Goal: Navigation & Orientation: Find specific page/section

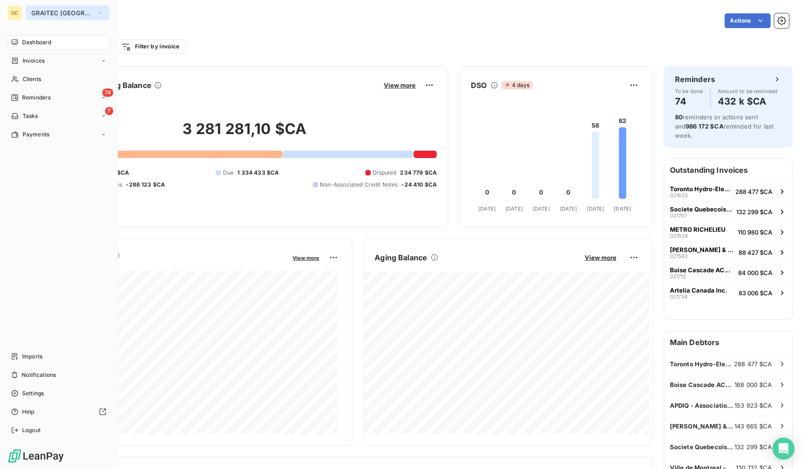
click at [39, 9] on span "GRAITEC [GEOGRAPHIC_DATA]" at bounding box center [62, 12] width 62 height 7
click at [83, 15] on span "GRAITEC [GEOGRAPHIC_DATA]" at bounding box center [62, 12] width 62 height 7
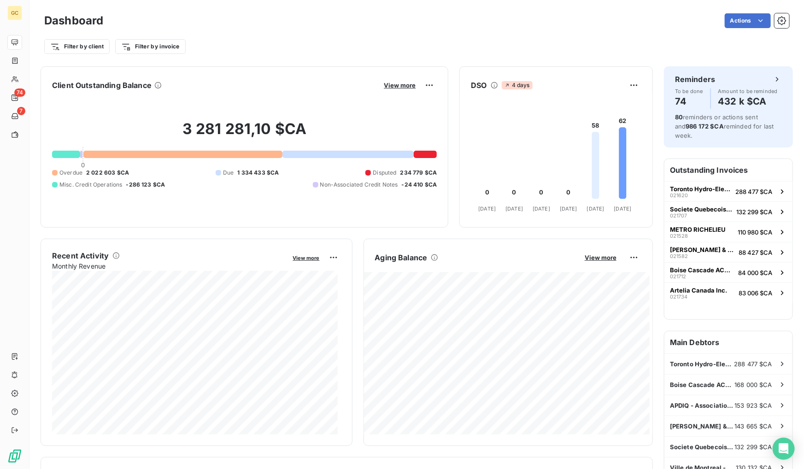
click at [215, 58] on div "Dashboard Actions Filter by client Filter by invoice" at bounding box center [416, 30] width 774 height 61
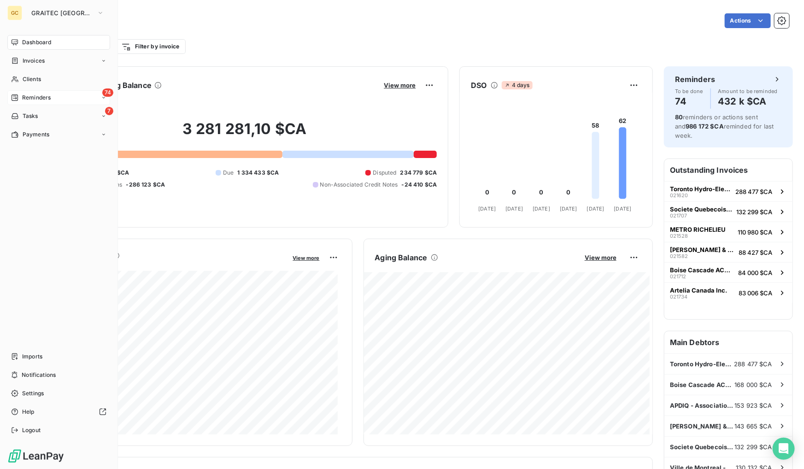
click at [50, 96] on span "Reminders" at bounding box center [36, 97] width 29 height 8
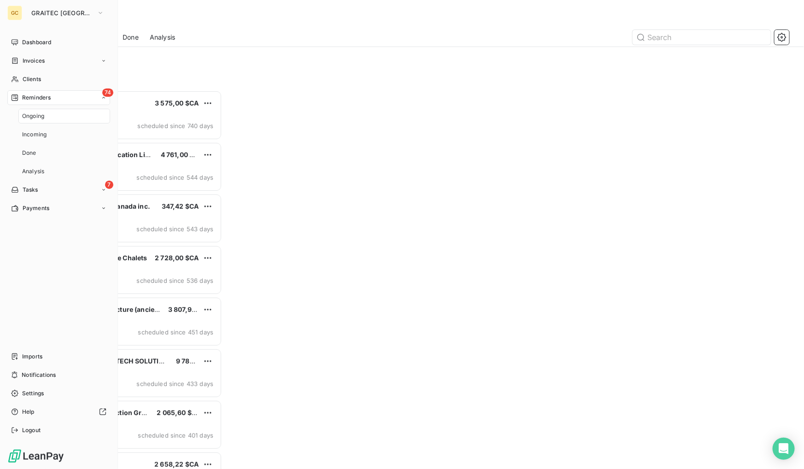
scroll to position [373, 171]
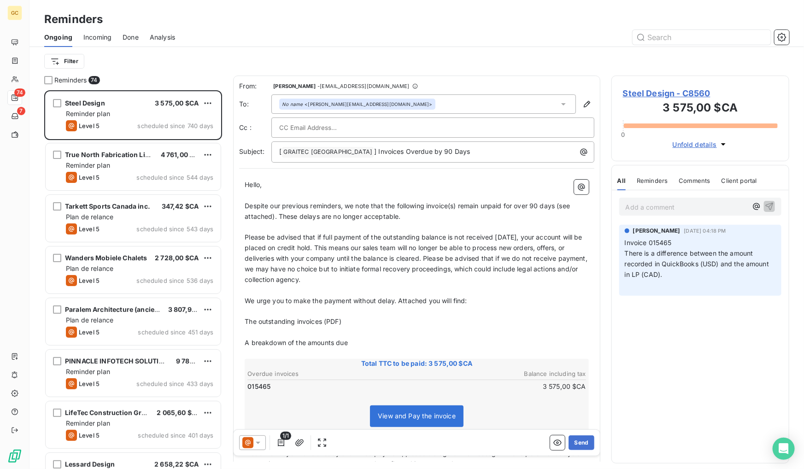
click at [289, 13] on div "Reminders" at bounding box center [416, 19] width 774 height 17
click at [129, 36] on span "Done" at bounding box center [131, 37] width 16 height 9
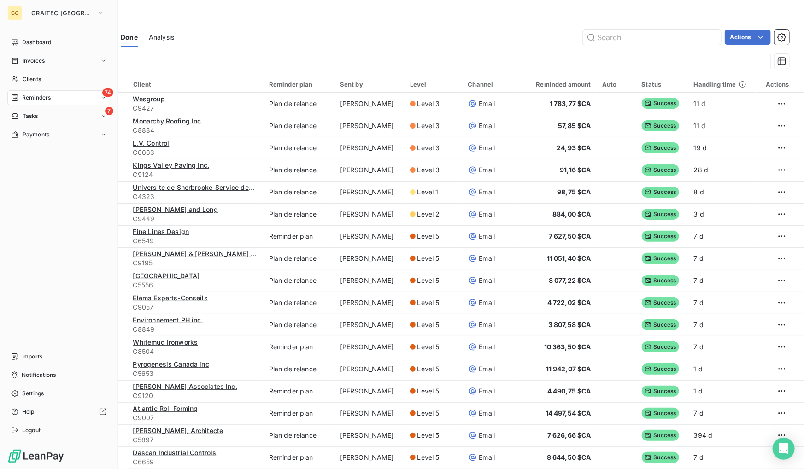
click at [7, 263] on div "Dashboard Invoices Clients 74 Reminders 7 Tasks Payments Imports Notifications …" at bounding box center [58, 236] width 103 height 403
click at [24, 135] on span "Payments" at bounding box center [36, 134] width 27 height 8
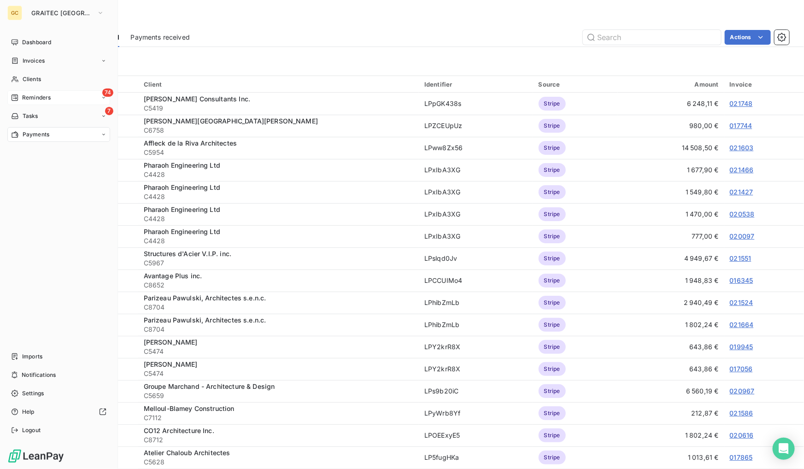
click at [44, 97] on span "Reminders" at bounding box center [36, 97] width 29 height 8
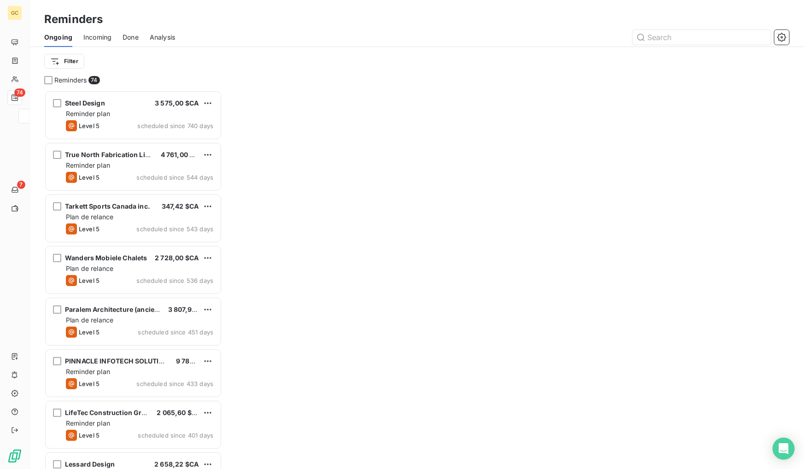
scroll to position [6, 6]
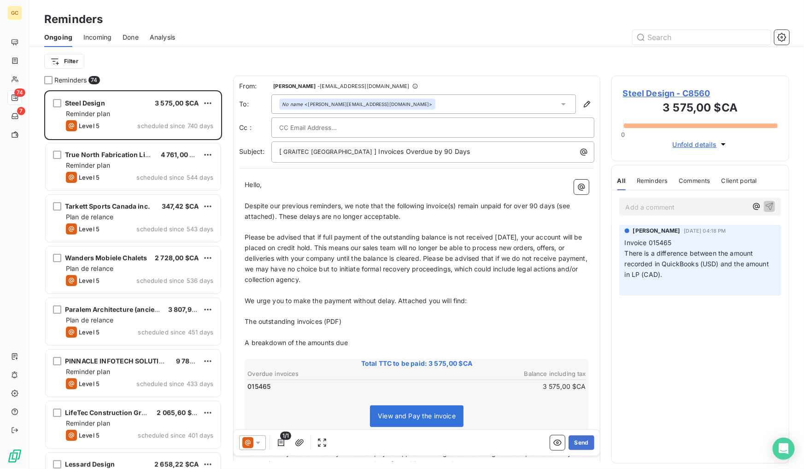
click at [125, 34] on span "Done" at bounding box center [131, 37] width 16 height 9
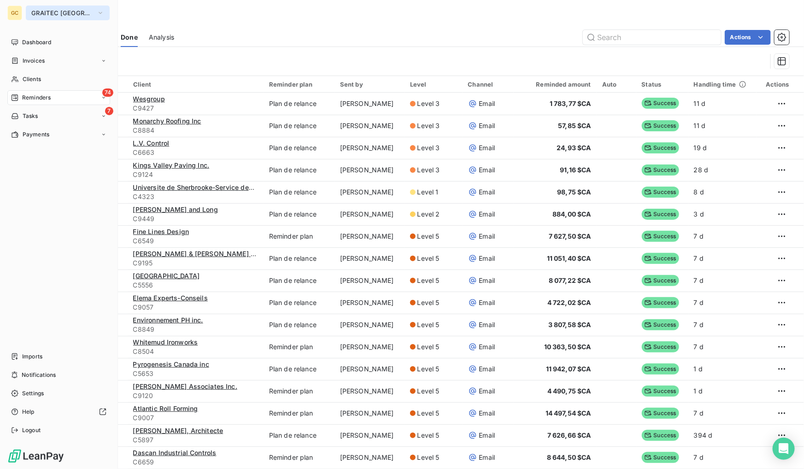
click at [55, 9] on span "GRAITEC [GEOGRAPHIC_DATA]" at bounding box center [62, 12] width 62 height 7
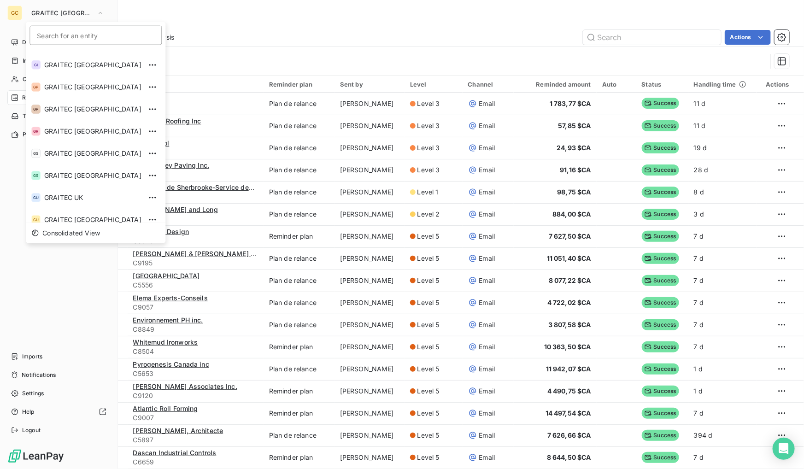
scroll to position [91, 0]
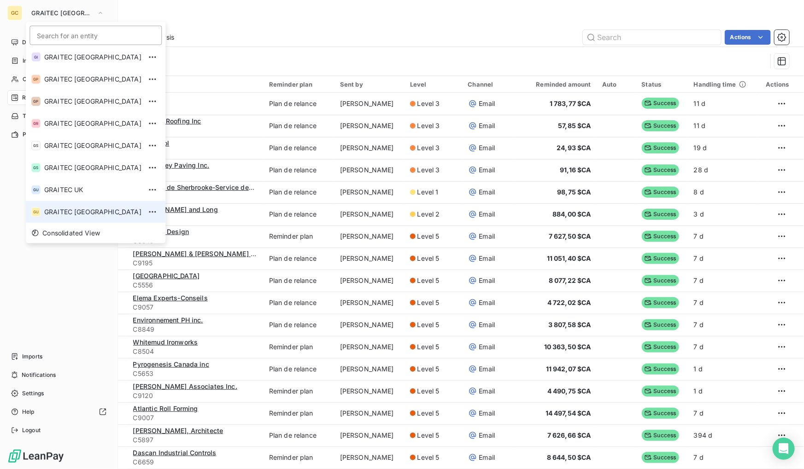
click at [76, 208] on span "GRAITEC [GEOGRAPHIC_DATA]" at bounding box center [92, 211] width 97 height 9
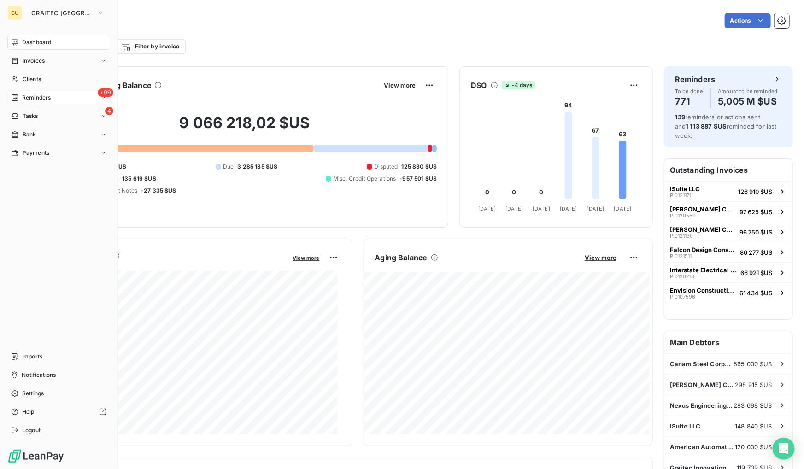
click at [76, 95] on div "+99 Reminders" at bounding box center [58, 97] width 103 height 15
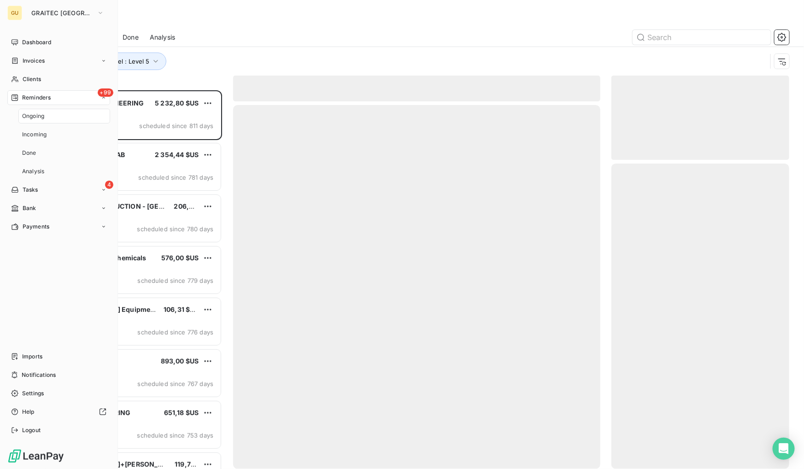
scroll to position [373, 171]
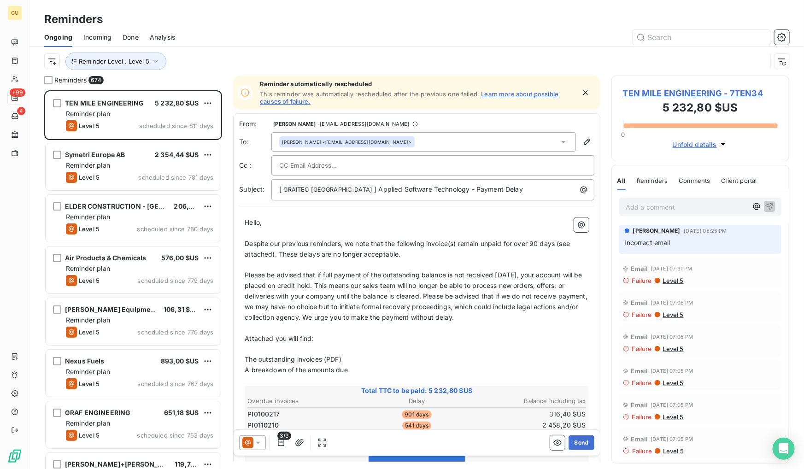
click at [134, 38] on span "Done" at bounding box center [131, 37] width 16 height 9
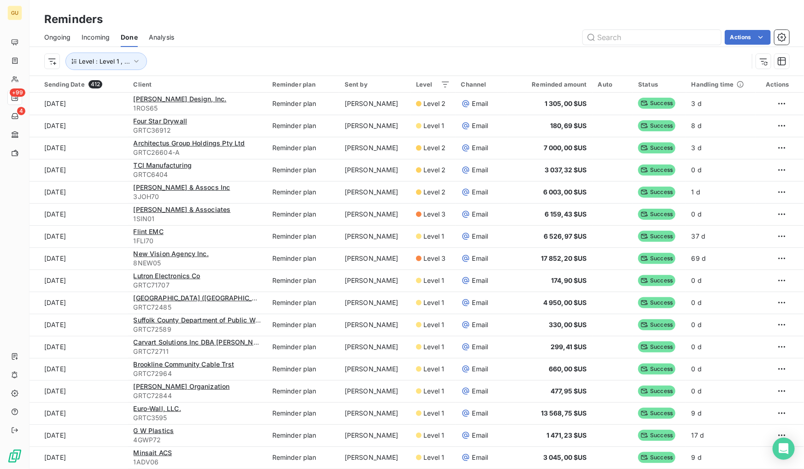
scroll to position [31, 0]
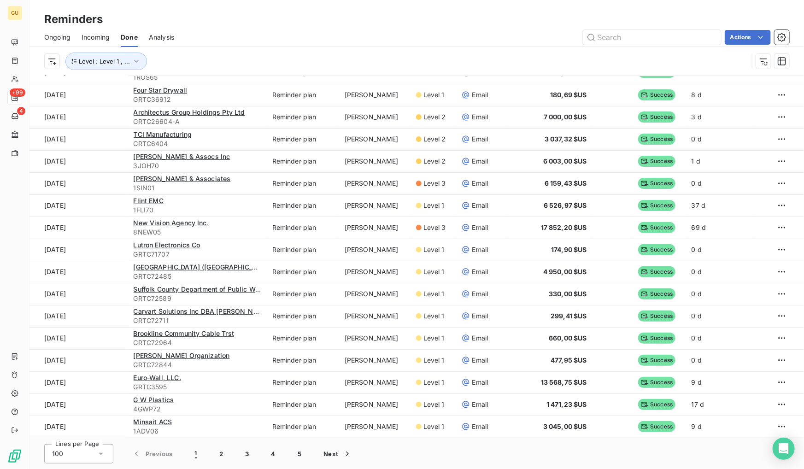
click at [60, 39] on span "Ongoing" at bounding box center [57, 37] width 26 height 9
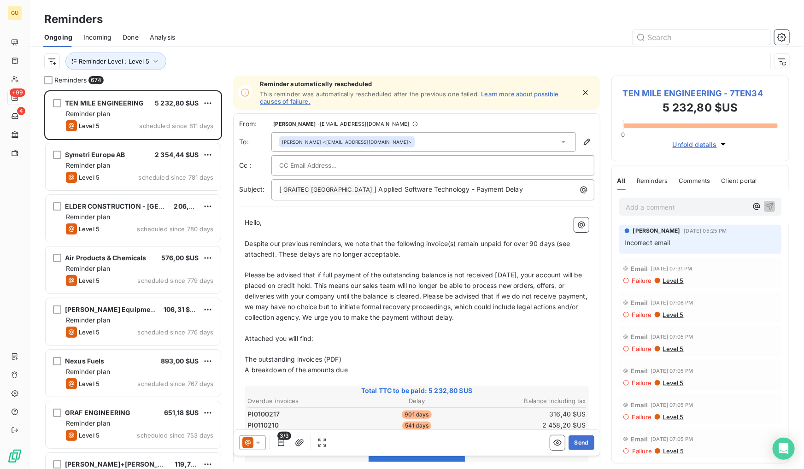
scroll to position [373, 171]
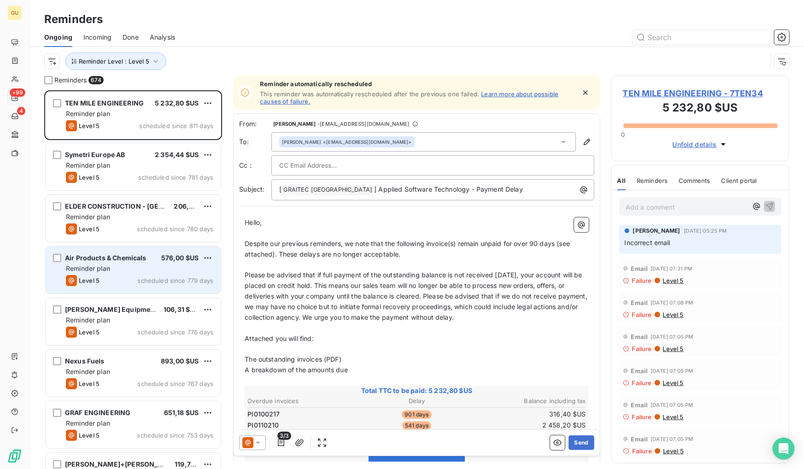
click at [98, 261] on span "Air Products & Chemicals" at bounding box center [106, 258] width 82 height 8
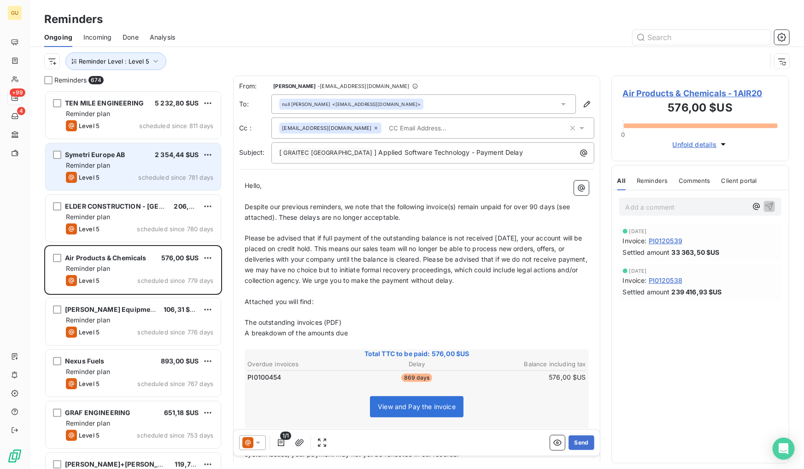
click at [134, 169] on div "Reminder plan" at bounding box center [139, 165] width 147 height 9
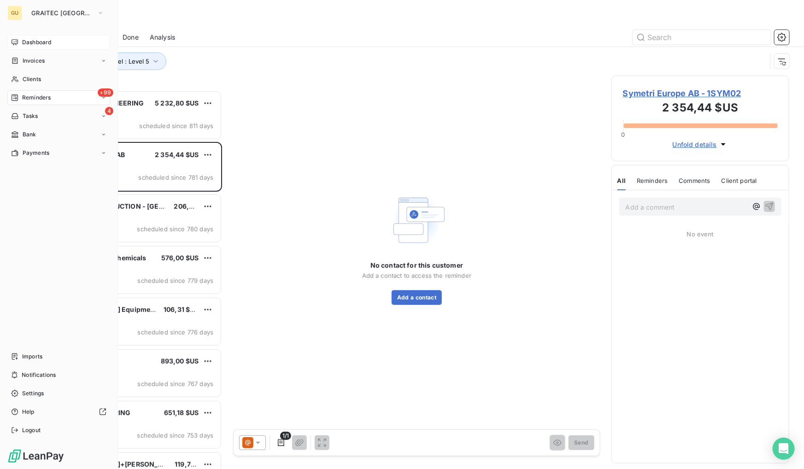
click at [27, 44] on span "Dashboard" at bounding box center [36, 42] width 29 height 8
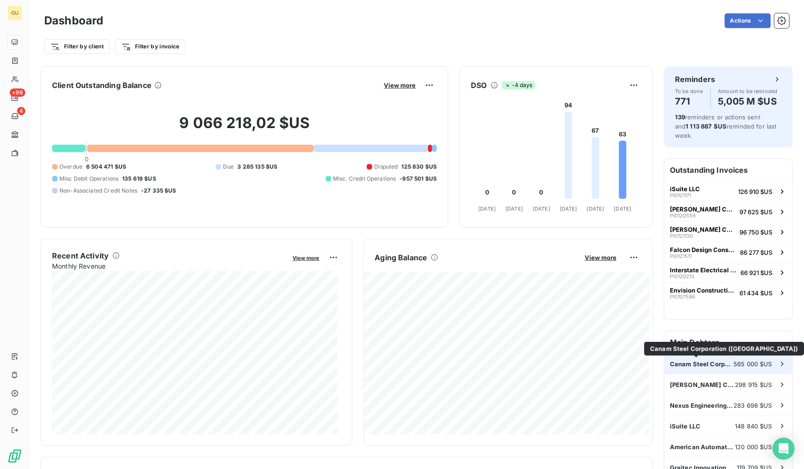
click at [711, 361] on span "Canam Steel Corporation ([GEOGRAPHIC_DATA])" at bounding box center [702, 363] width 64 height 7
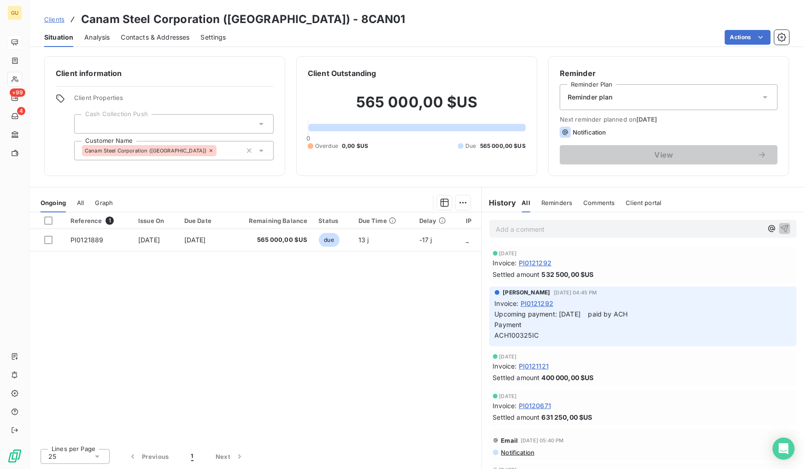
click at [50, 17] on span "Clients" at bounding box center [54, 19] width 20 height 7
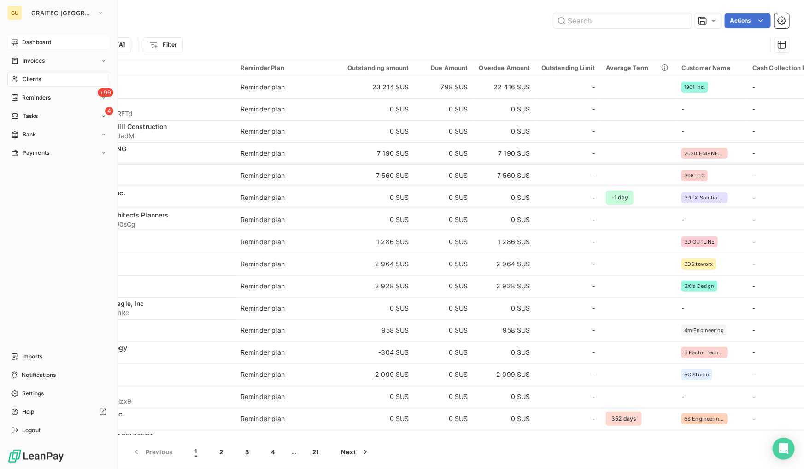
click at [45, 41] on span "Dashboard" at bounding box center [36, 42] width 29 height 8
